Goal: Transaction & Acquisition: Purchase product/service

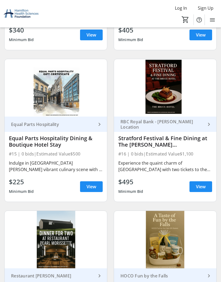
scroll to position [1094, 0]
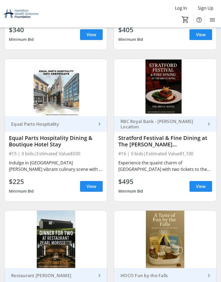
click at [205, 187] on span at bounding box center [200, 186] width 23 height 13
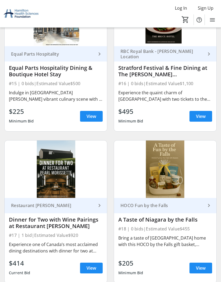
scroll to position [1165, 0]
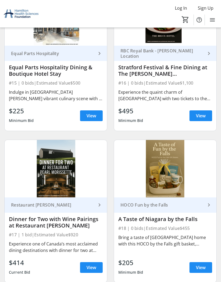
click at [93, 270] on span "View" at bounding box center [91, 268] width 10 height 6
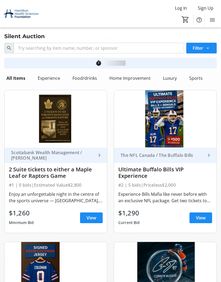
scroll to position [1165, 0]
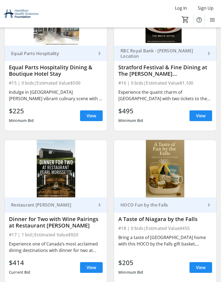
click at [97, 206] on mat-icon "keyboard_arrow_right" at bounding box center [99, 205] width 6 height 6
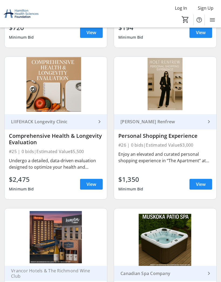
scroll to position [1856, 0]
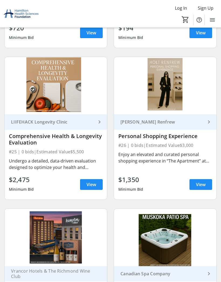
click at [210, 122] on mat-icon "keyboard_arrow_right" at bounding box center [208, 122] width 6 height 6
